Goal: Use online tool/utility: Utilize a website feature to perform a specific function

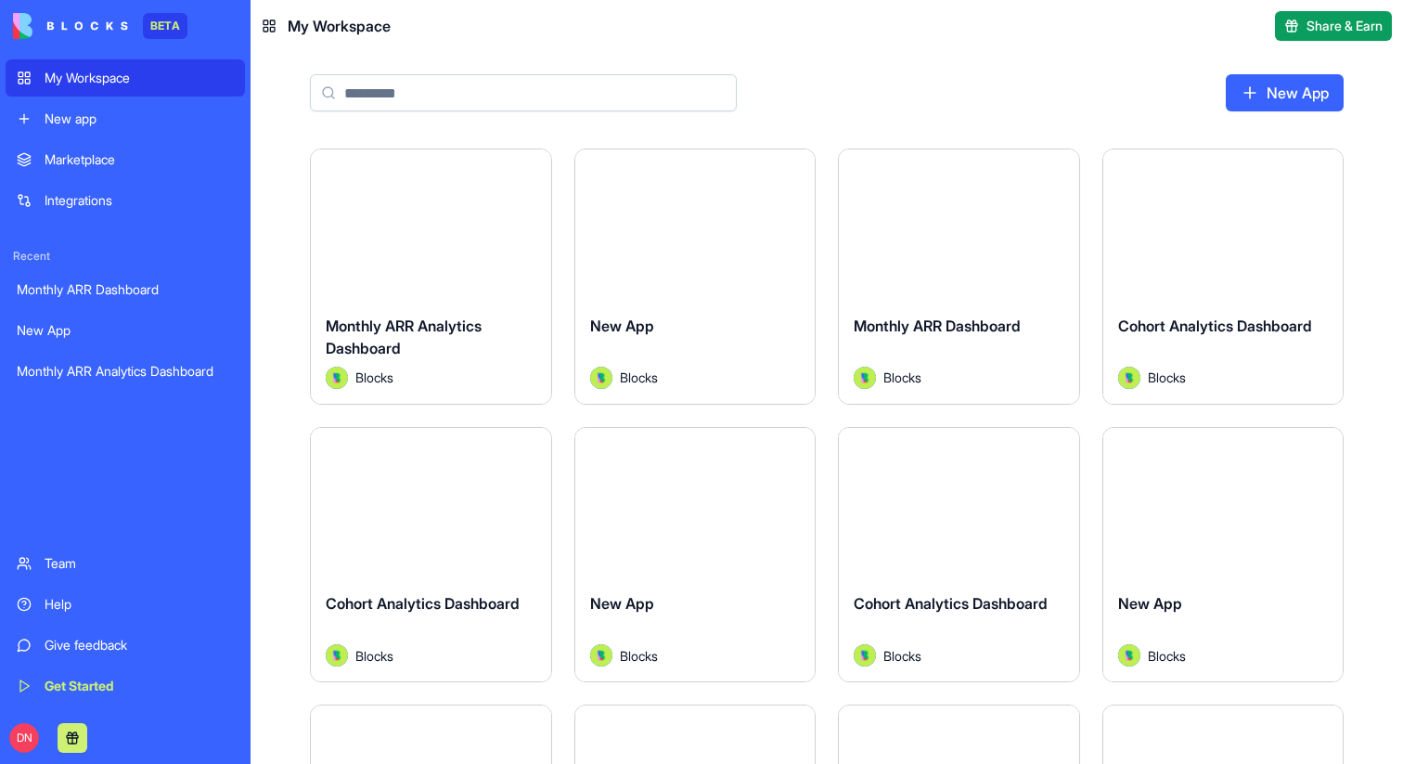
click at [143, 107] on link "New app" at bounding box center [125, 118] width 239 height 37
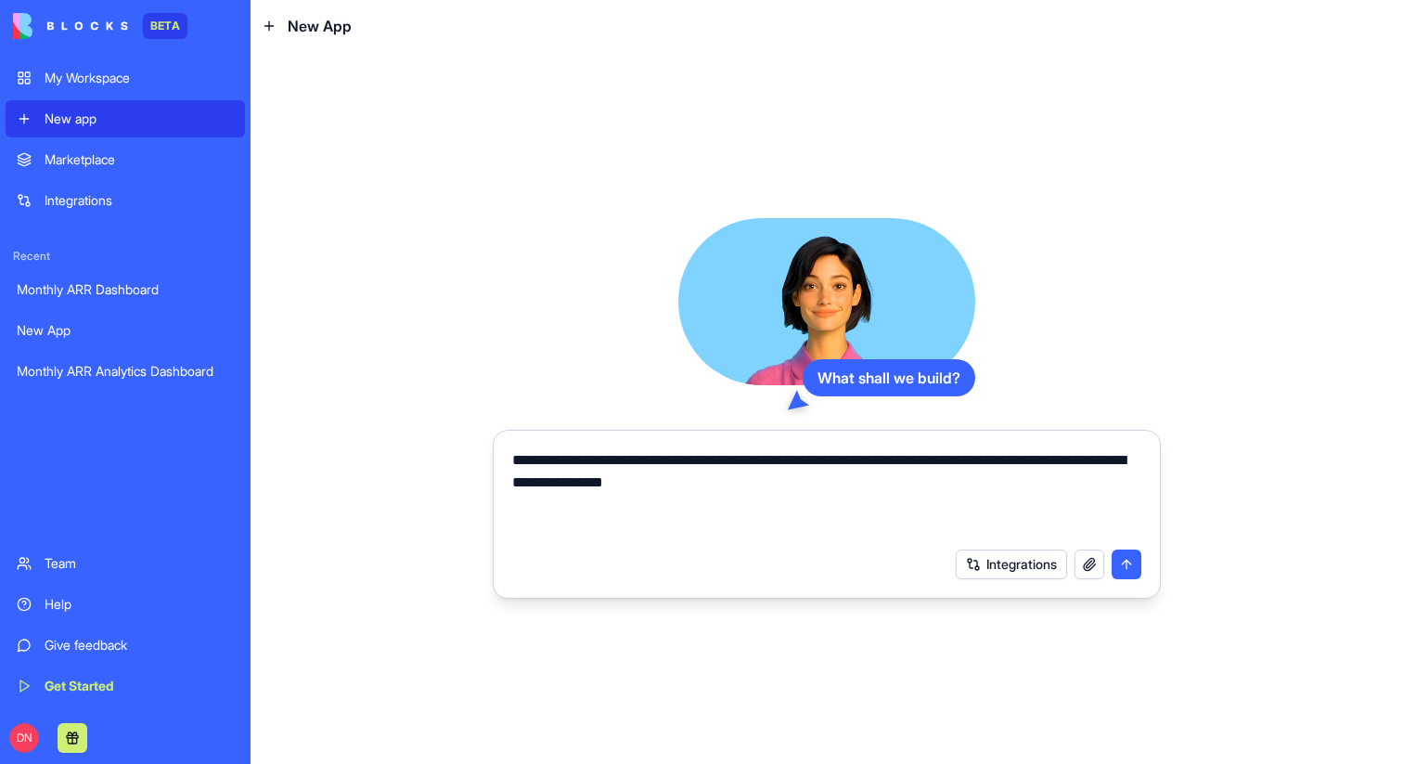
type textarea "**********"
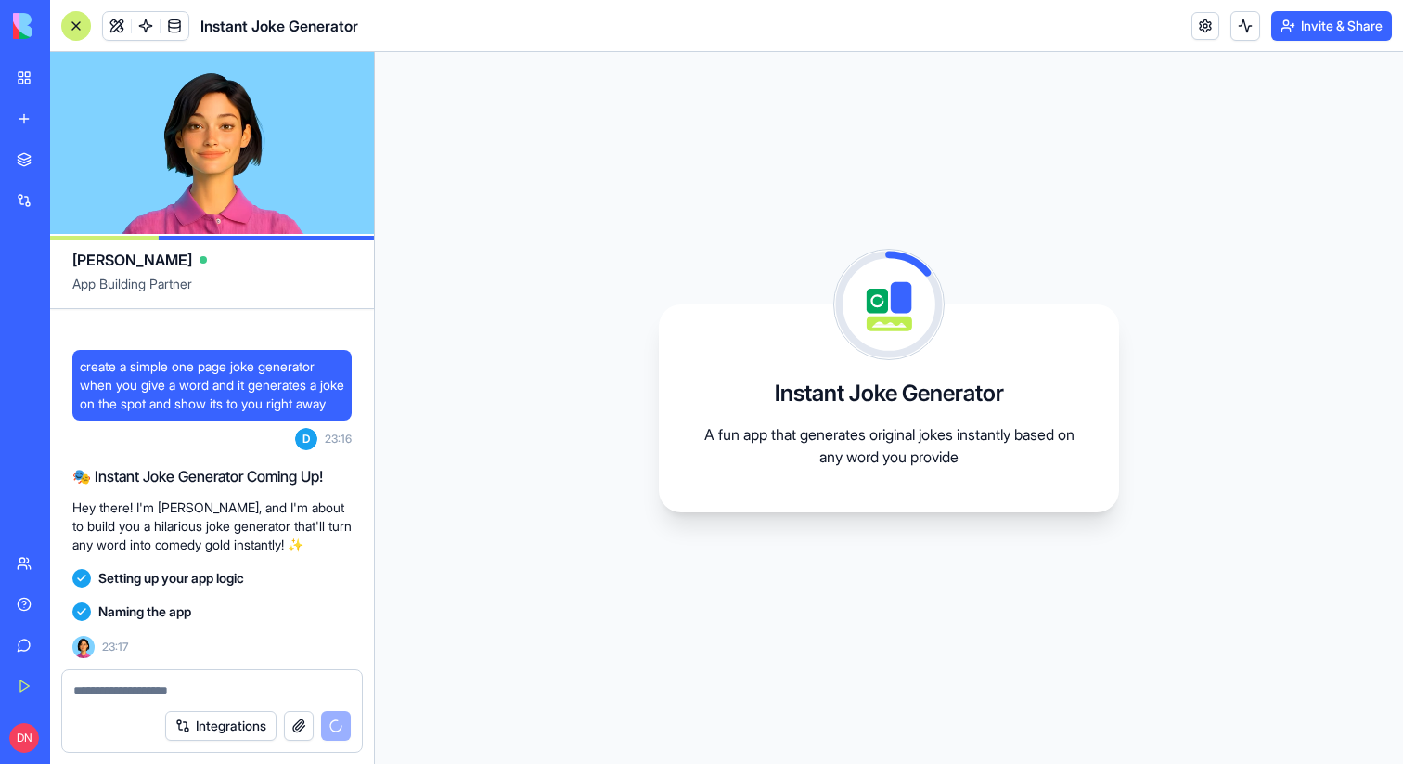
scroll to position [56, 0]
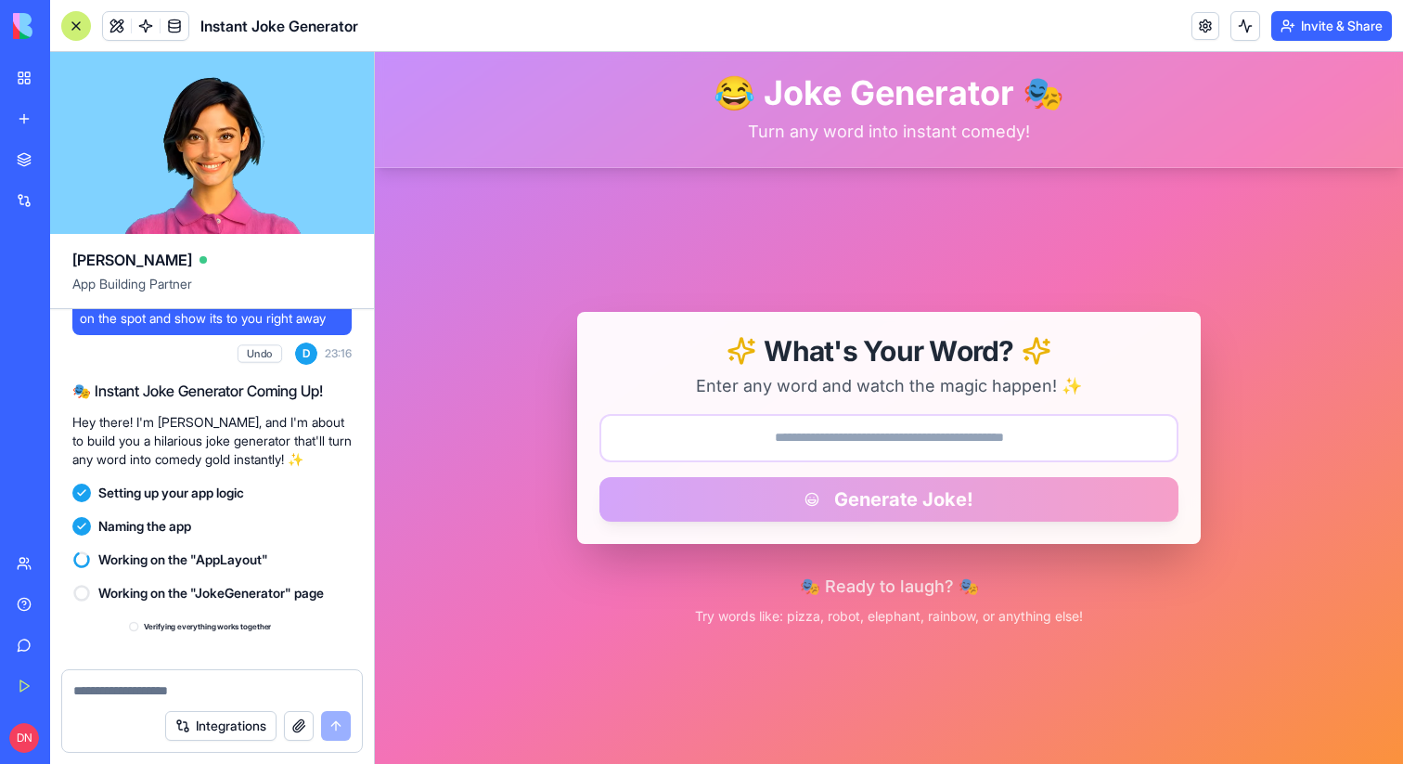
scroll to position [342, 0]
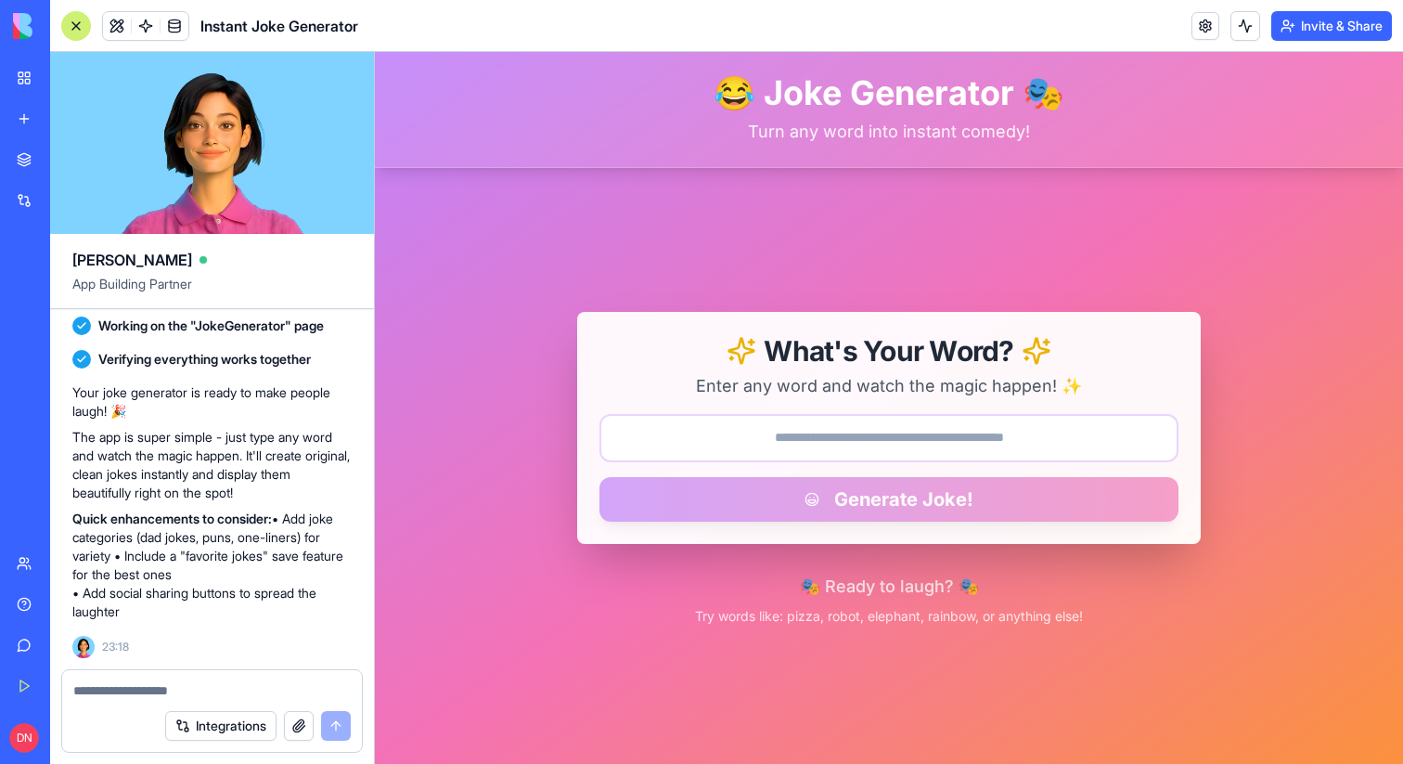
click at [846, 439] on input "text" at bounding box center [889, 438] width 579 height 48
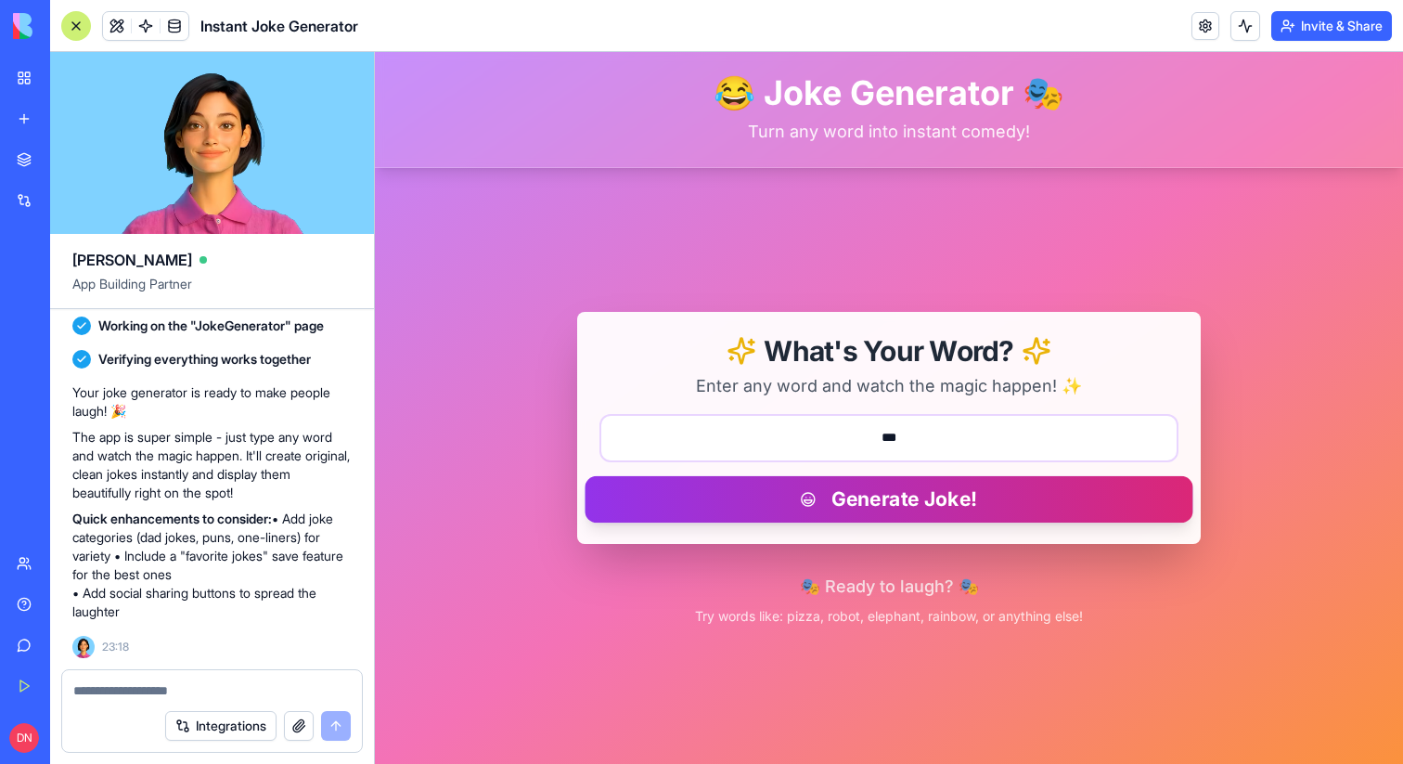
type input "***"
click at [867, 491] on button "Generate Joke!" at bounding box center [889, 498] width 608 height 46
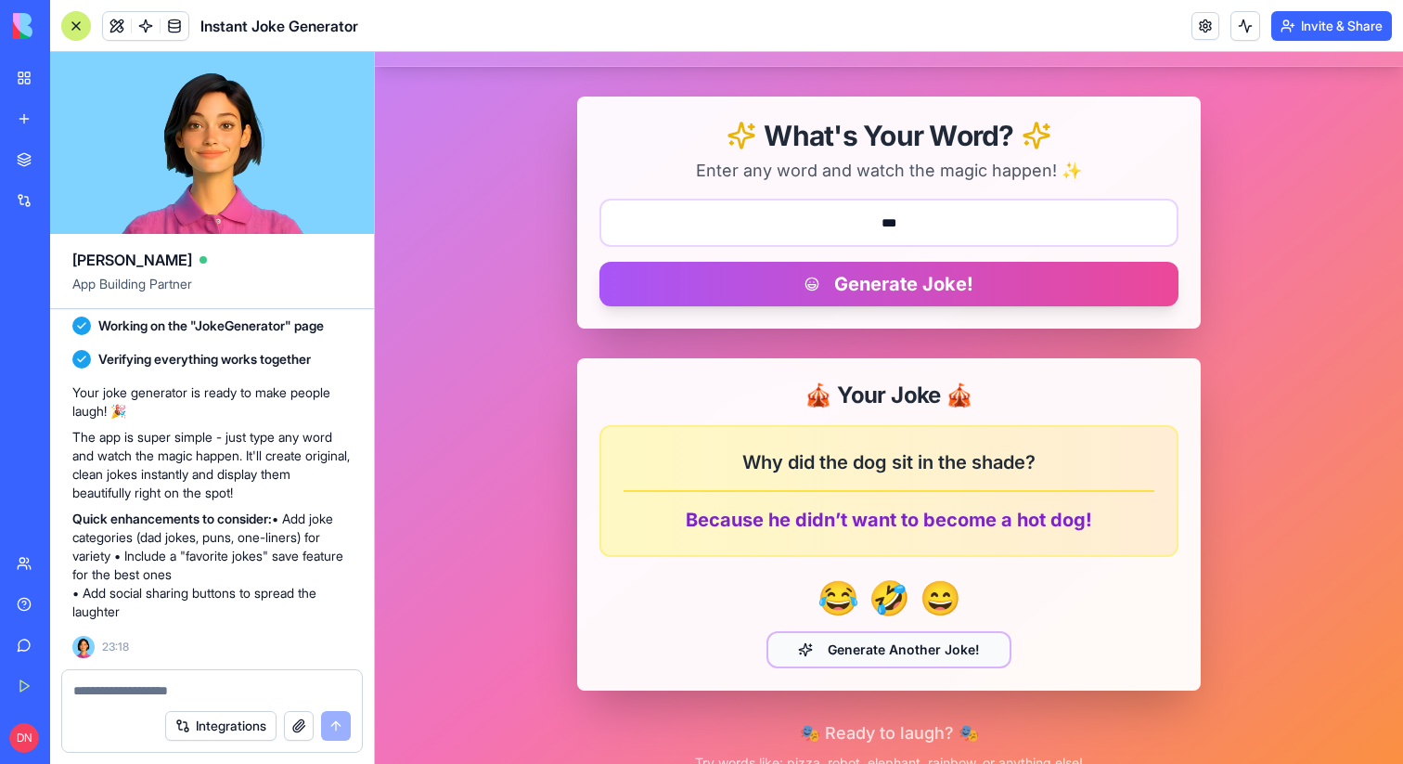
click at [925, 647] on button "Generate Another Joke!" at bounding box center [889, 649] width 245 height 37
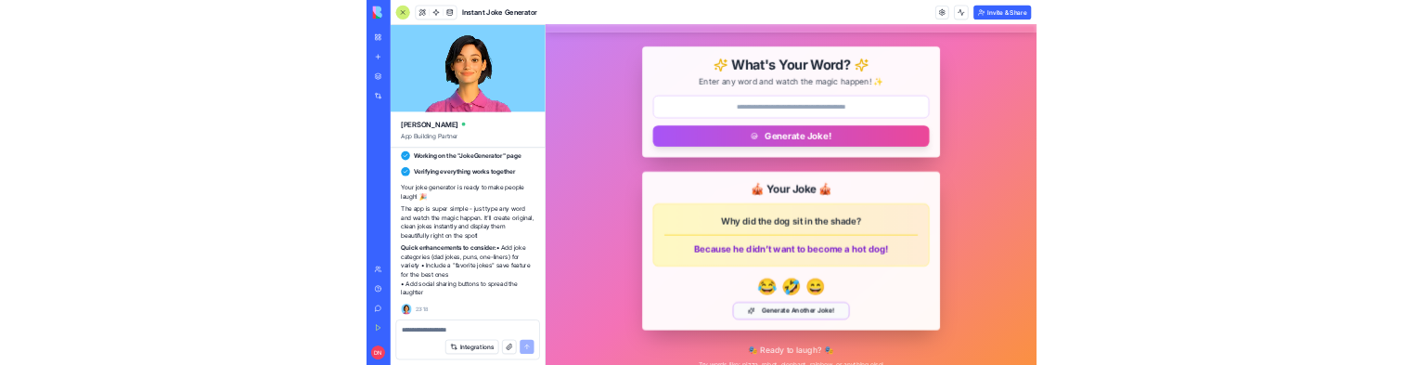
scroll to position [5, 0]
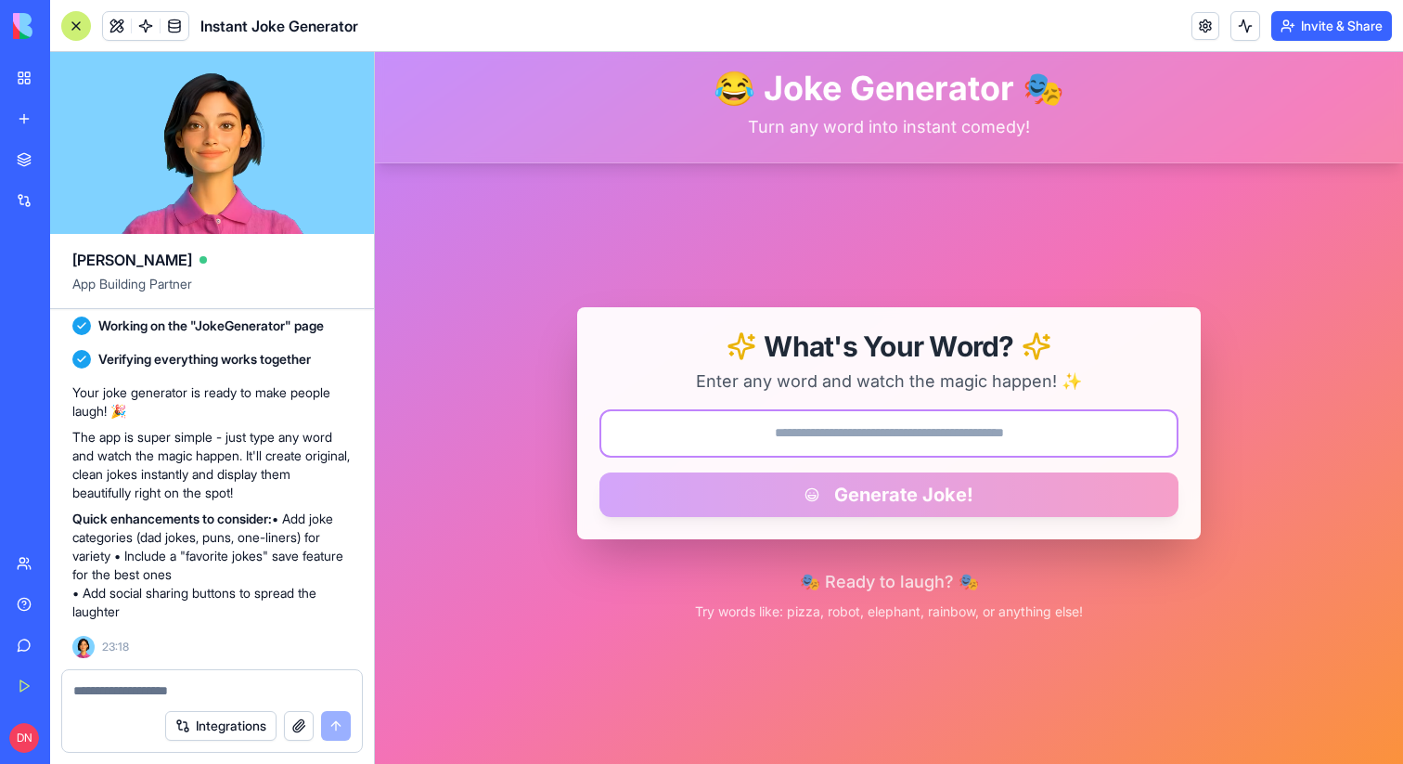
click at [923, 434] on input "text" at bounding box center [889, 433] width 579 height 48
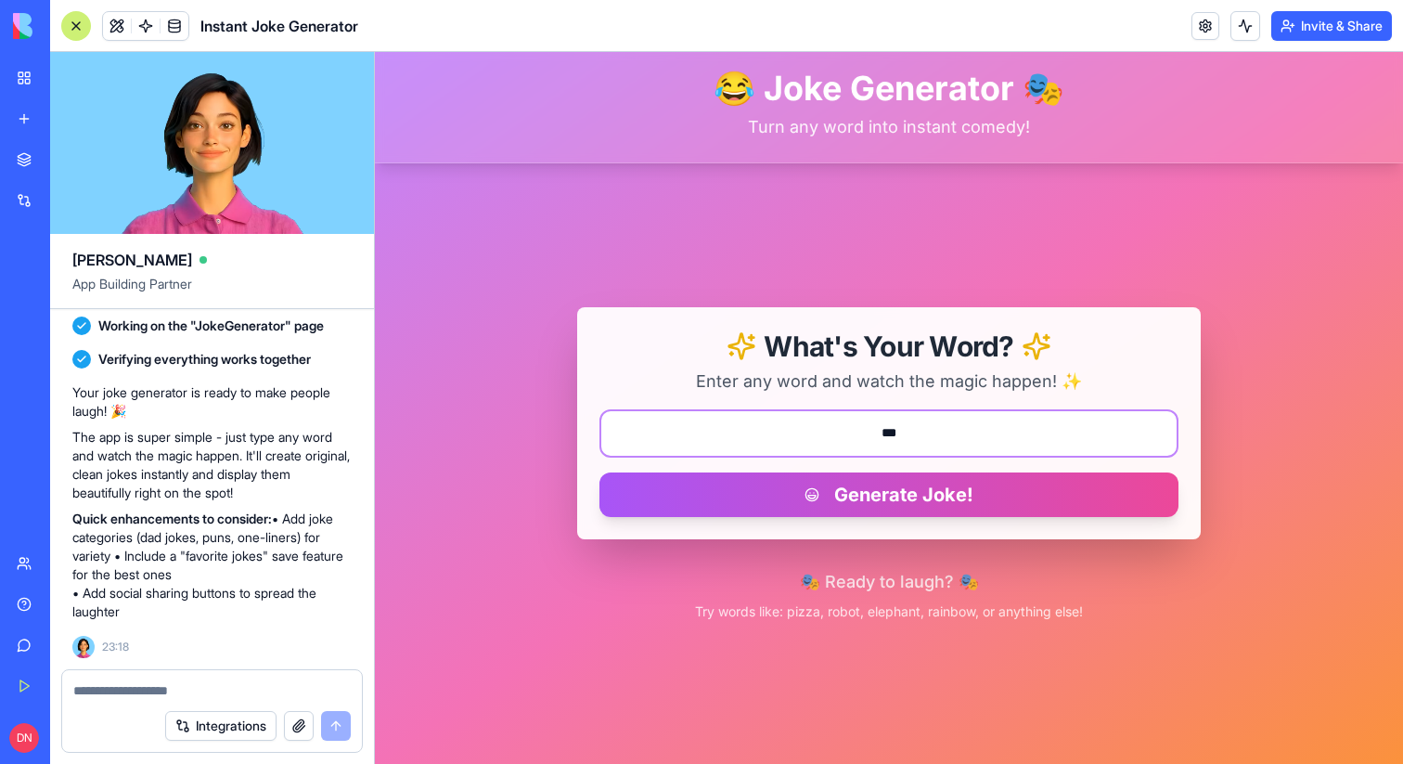
type input "***"
click at [600, 472] on button "Generate Joke!" at bounding box center [889, 494] width 579 height 45
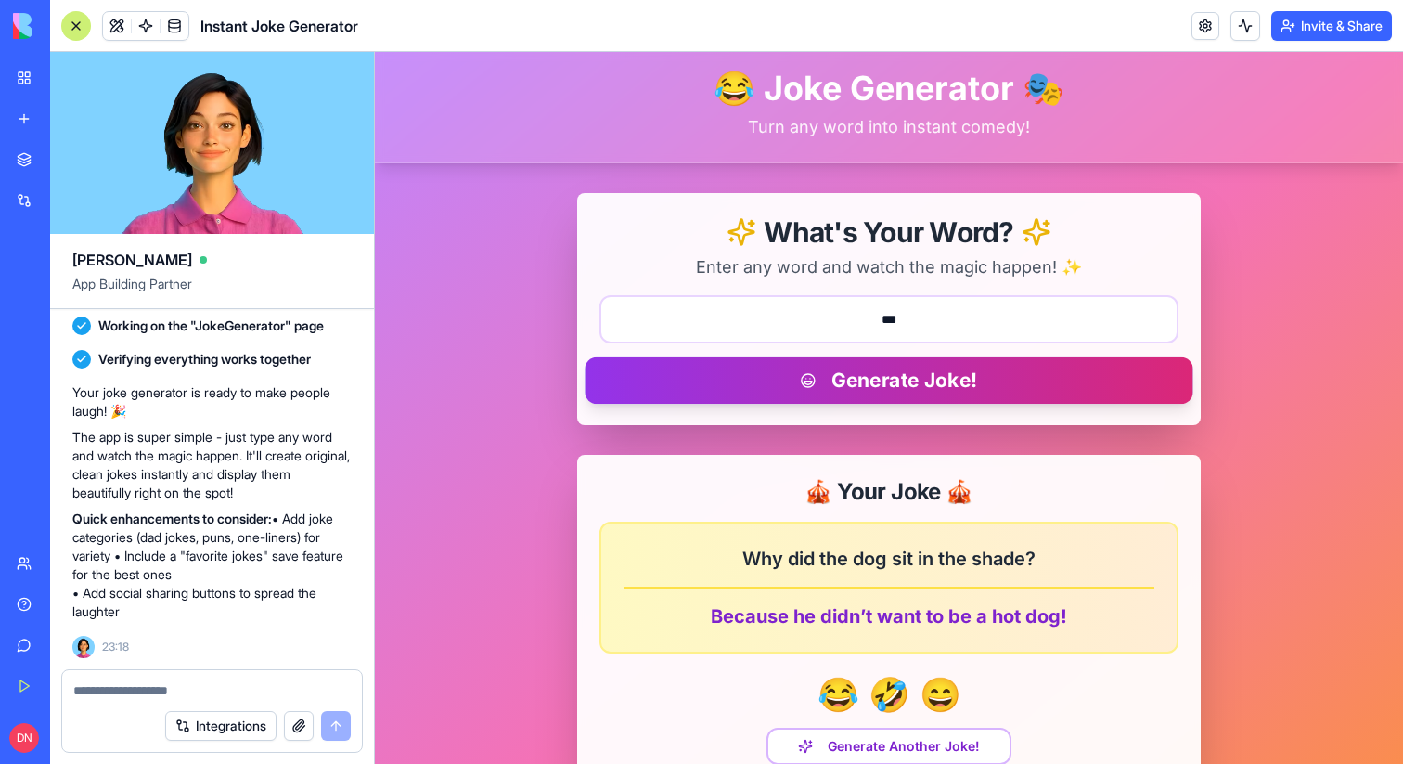
click at [932, 386] on button "Generate Joke!" at bounding box center [889, 380] width 608 height 46
click at [931, 387] on button "Generate Joke!" at bounding box center [889, 380] width 608 height 46
click at [909, 396] on button "Generate Joke!" at bounding box center [889, 380] width 608 height 46
click at [899, 399] on button "Generate Joke!" at bounding box center [889, 380] width 608 height 46
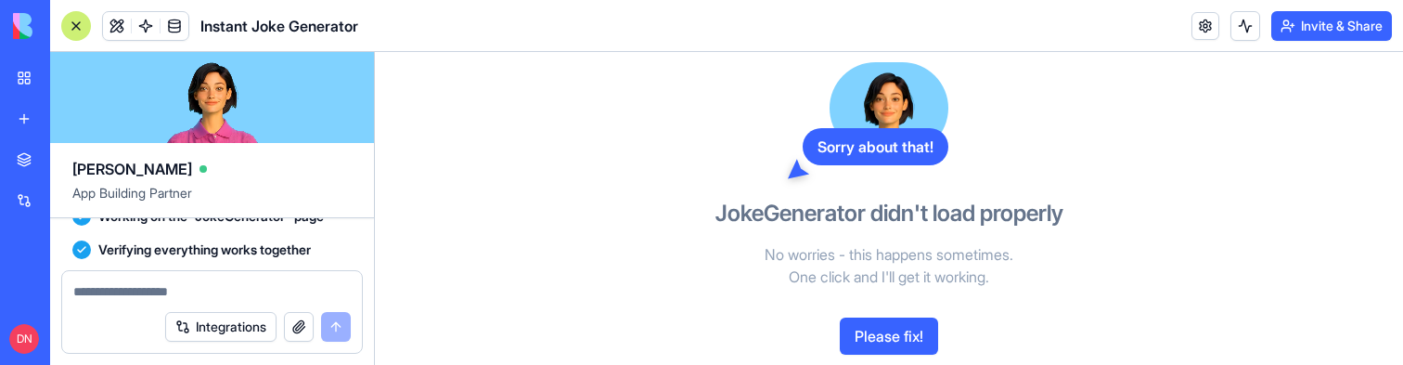
click at [898, 339] on button "Please fix!" at bounding box center [889, 335] width 98 height 37
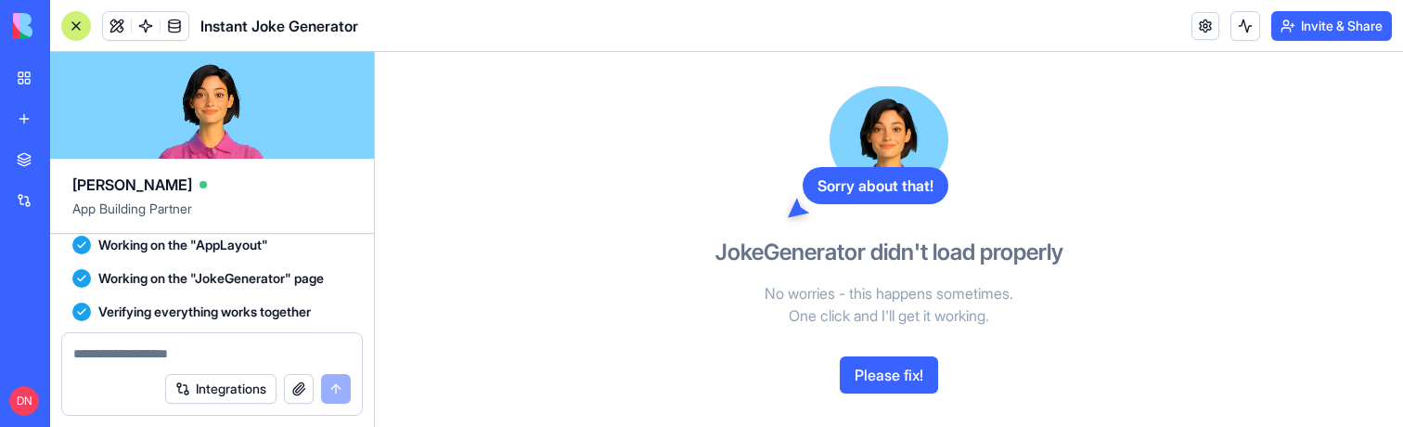
scroll to position [0, 0]
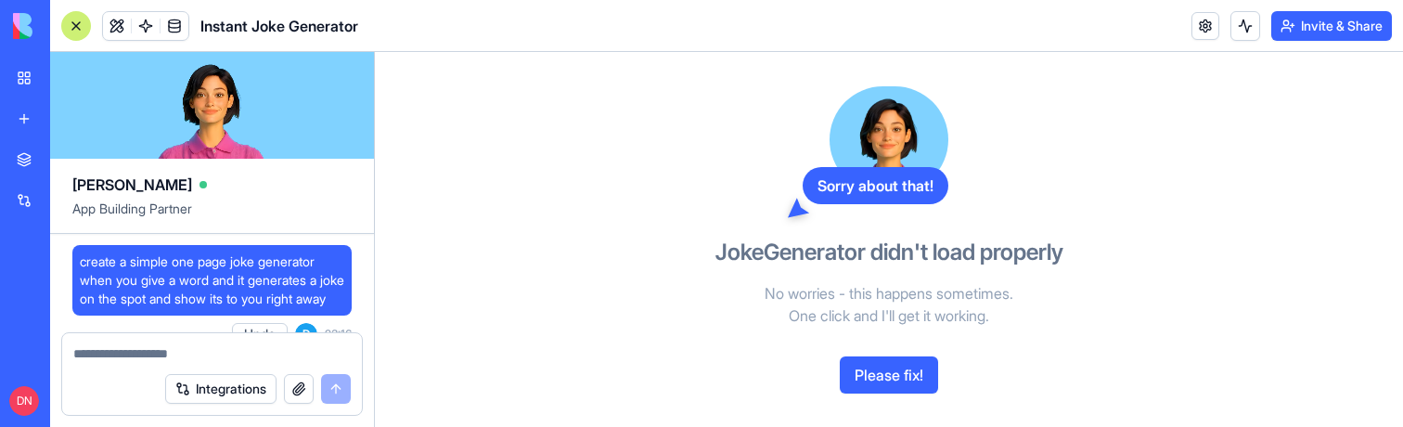
click at [209, 265] on span "create a simple one page joke generator when you give a word and it generates a…" at bounding box center [212, 280] width 265 height 56
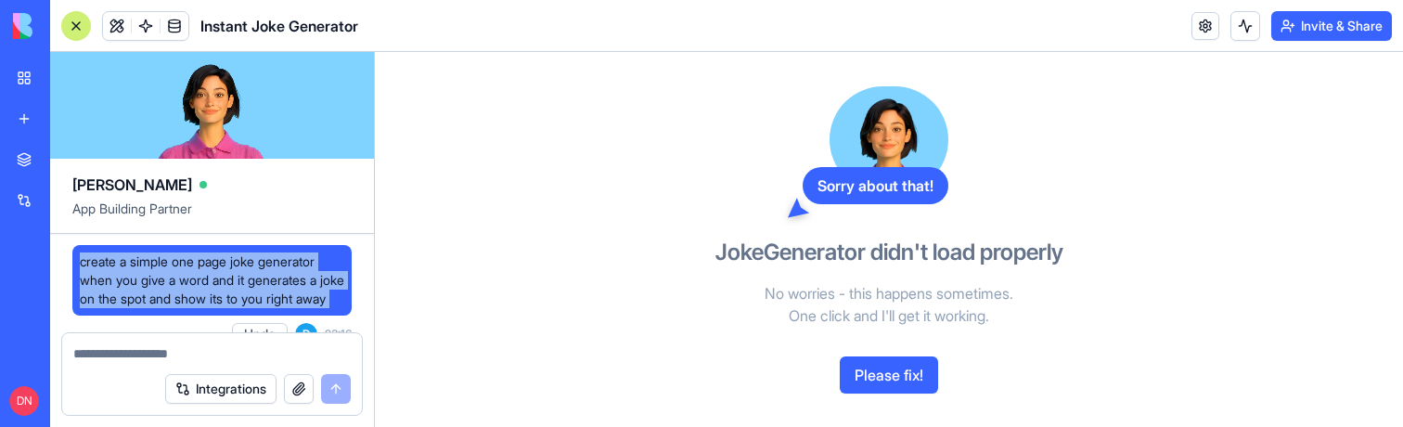
click at [209, 265] on span "create a simple one page joke generator when you give a word and it generates a…" at bounding box center [212, 280] width 265 height 56
copy span "create a simple one page joke generator when you give a word and it generates a…"
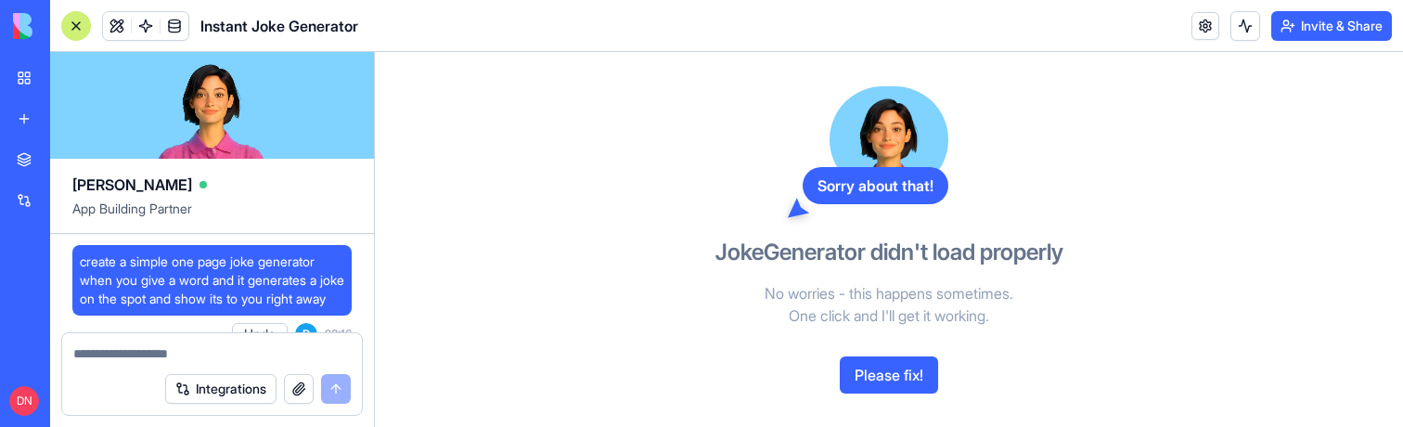
click at [608, 302] on div "Sorry about that! JokeGenerator didn't load properly No worries - this happens …" at bounding box center [889, 239] width 1028 height 375
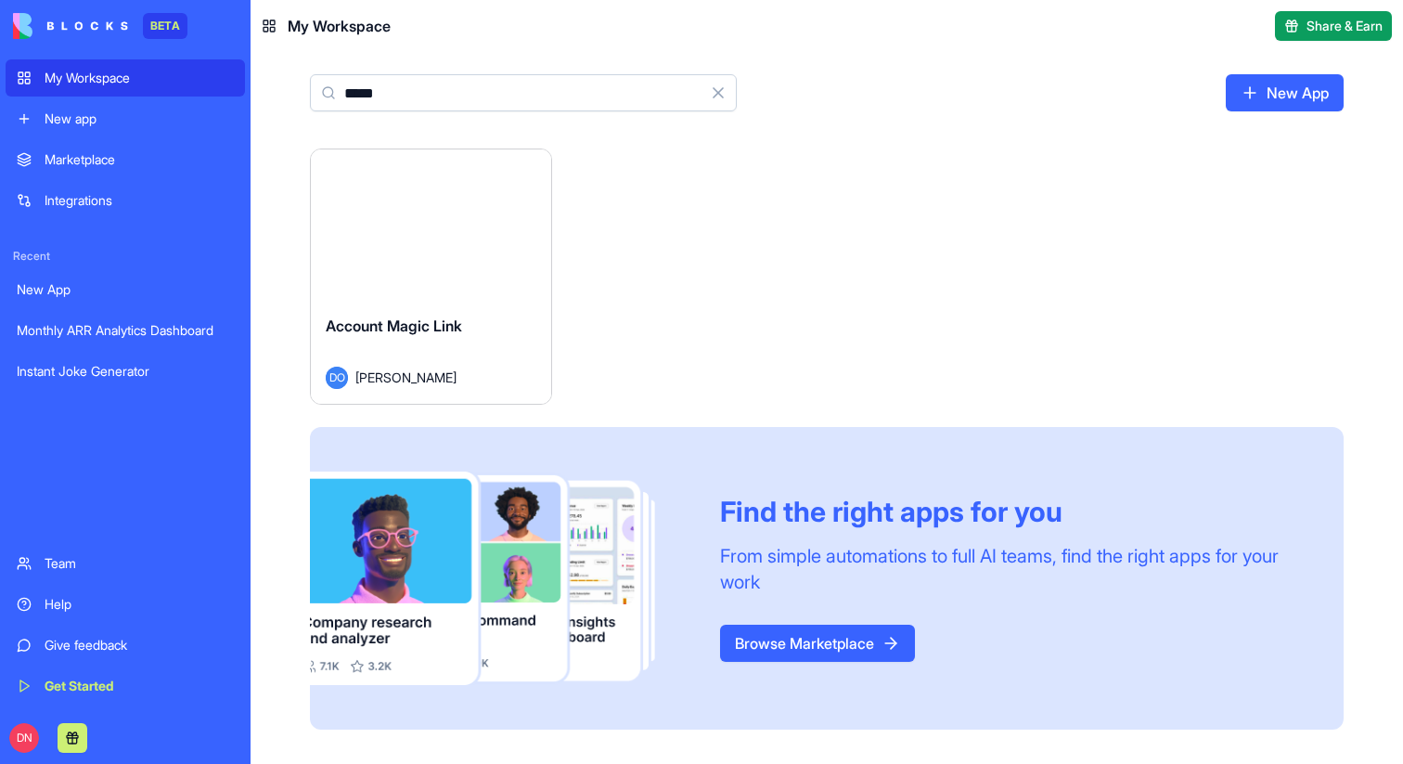
type input "*****"
click at [444, 237] on button "Launch" at bounding box center [430, 224] width 139 height 37
